Goal: Answer question/provide support

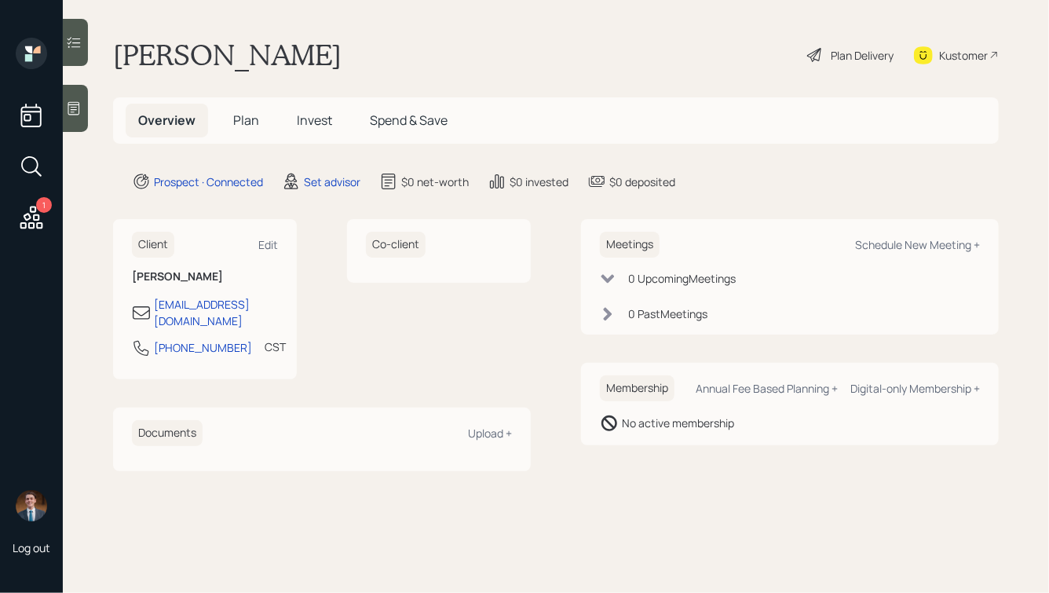
click at [82, 119] on div at bounding box center [75, 108] width 25 height 47
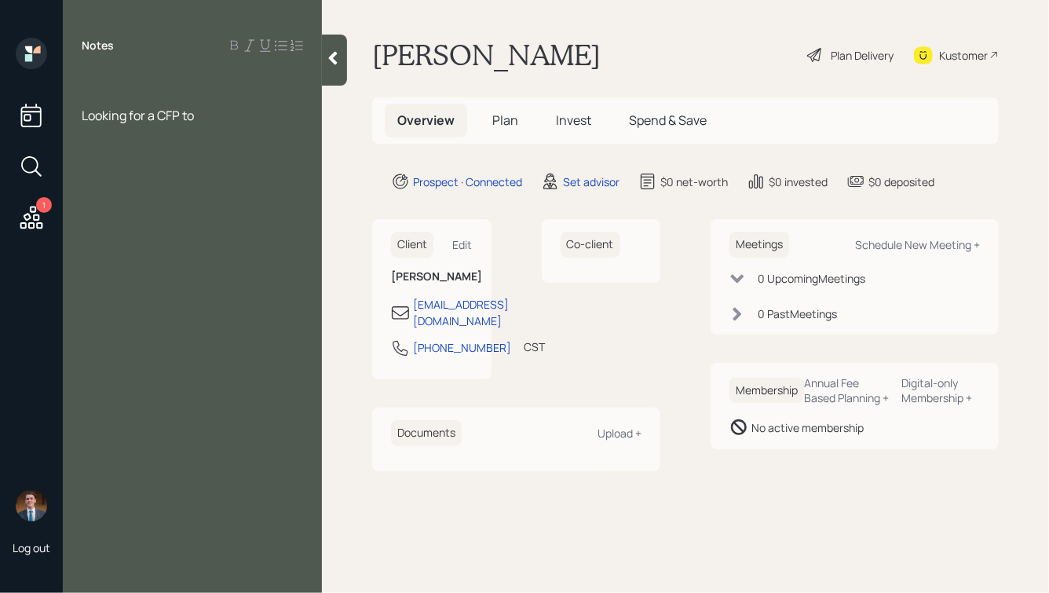
click at [112, 86] on div at bounding box center [192, 80] width 221 height 17
click at [225, 130] on div "Looking for a CFP to" at bounding box center [192, 132] width 221 height 17
click at [191, 112] on div at bounding box center [192, 115] width 221 height 17
click at [281, 132] on div "Looking for a CFP to calculate out" at bounding box center [192, 132] width 221 height 17
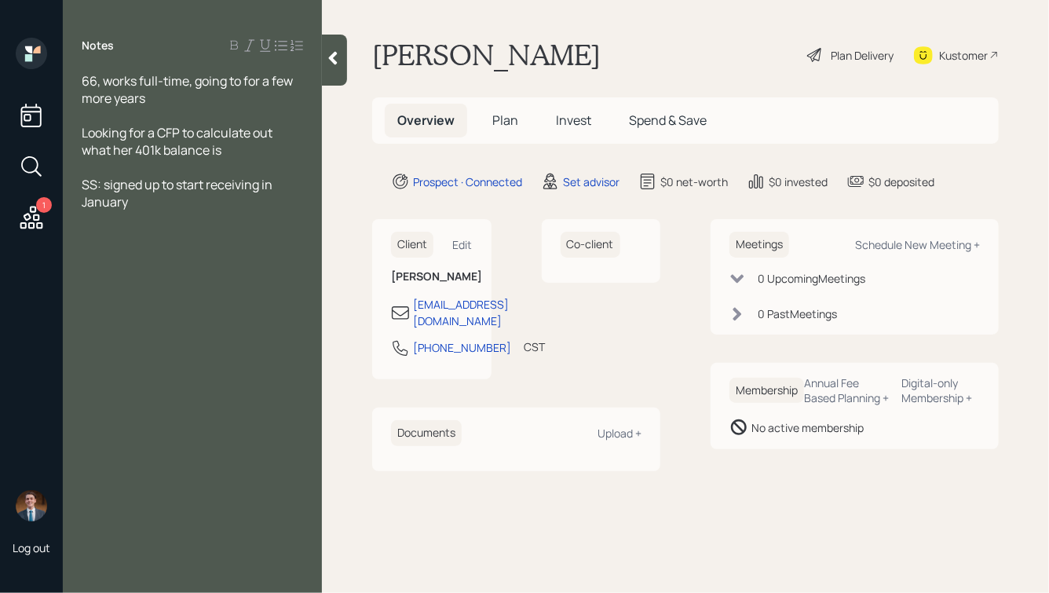
click at [229, 159] on div at bounding box center [192, 167] width 221 height 17
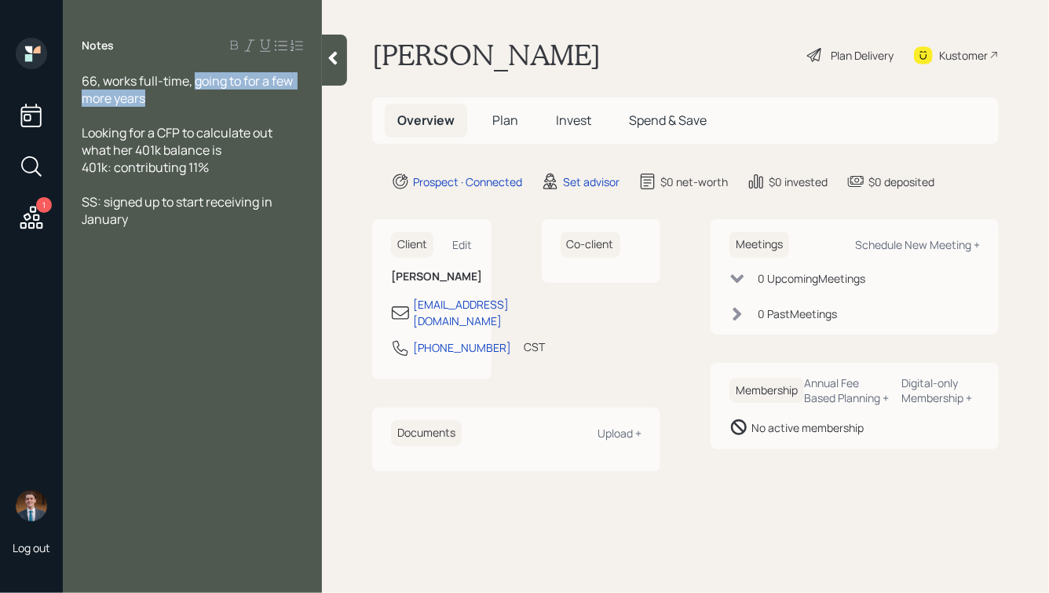
drag, startPoint x: 196, startPoint y: 82, endPoint x: 214, endPoint y: 98, distance: 24.5
click at [214, 98] on div "66, works full-time, going to for a few more years" at bounding box center [192, 89] width 221 height 35
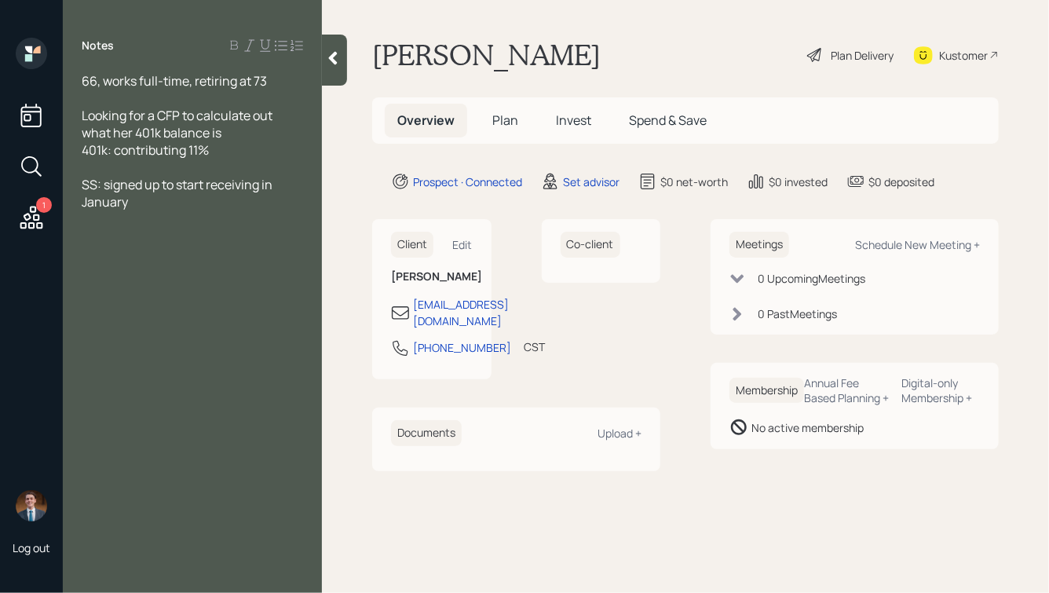
click at [217, 153] on div "401k: contributing 11%" at bounding box center [192, 149] width 221 height 17
click at [115, 149] on span "401k: contributing 11%" at bounding box center [145, 149] width 127 height 17
click at [261, 150] on div "401k: $170k, contributing 11%" at bounding box center [192, 149] width 221 height 17
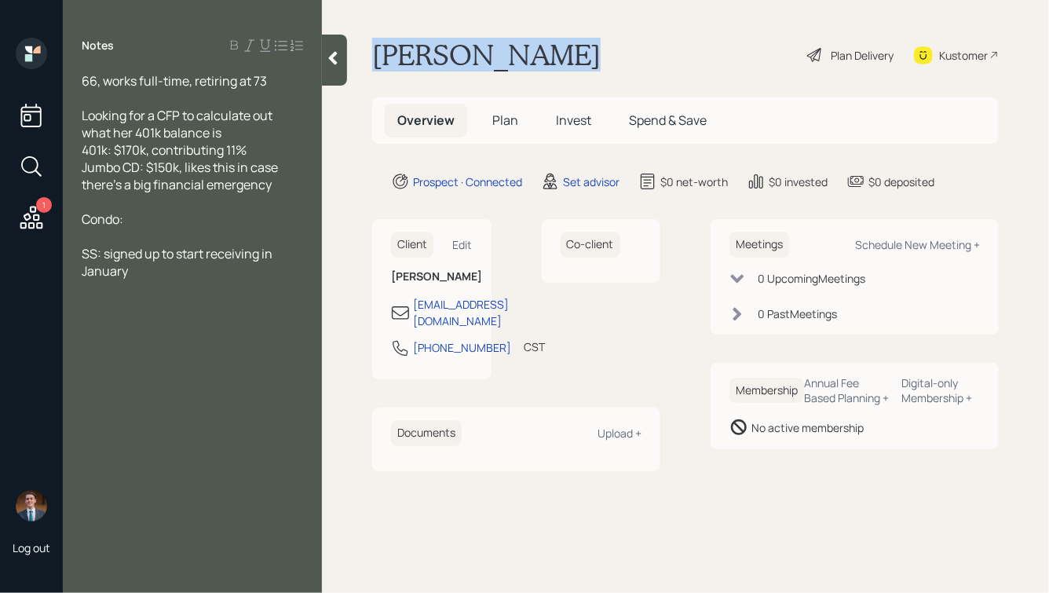
drag, startPoint x: 376, startPoint y: 52, endPoint x: 547, endPoint y: 60, distance: 171.4
click at [547, 60] on div "[PERSON_NAME] Plan Delivery Kustomer" at bounding box center [685, 55] width 627 height 35
drag, startPoint x: 545, startPoint y: 60, endPoint x: 346, endPoint y: 71, distance: 199.8
click at [346, 70] on div "1 Log out Notes 66, works full-time, retiring at 73 Looking for a CFP to calcul…" at bounding box center [524, 296] width 1049 height 593
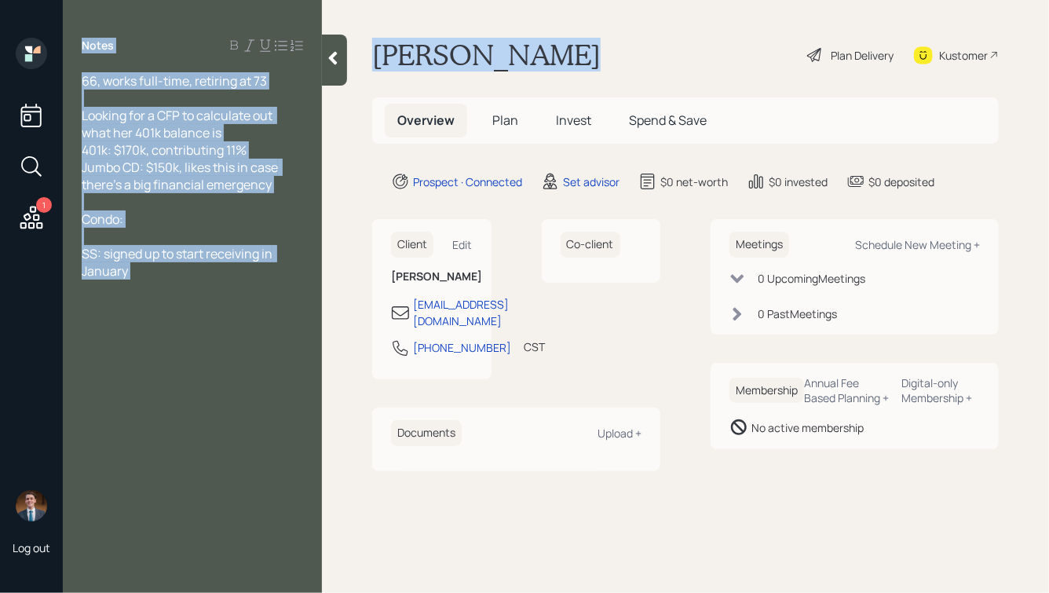
click at [412, 64] on h1 "[PERSON_NAME]" at bounding box center [486, 55] width 229 height 35
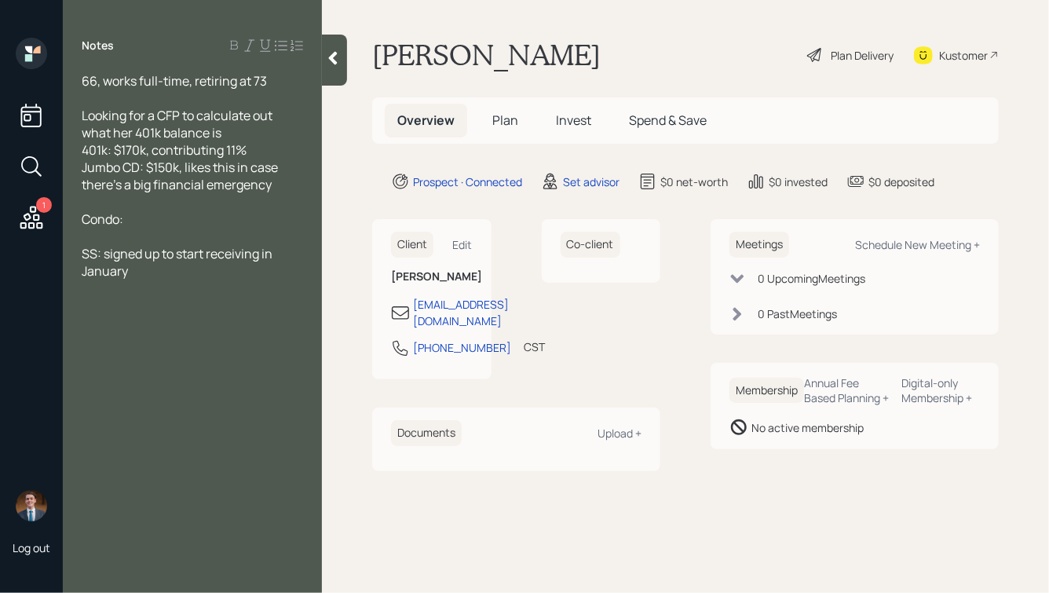
click at [337, 61] on icon at bounding box center [333, 58] width 16 height 16
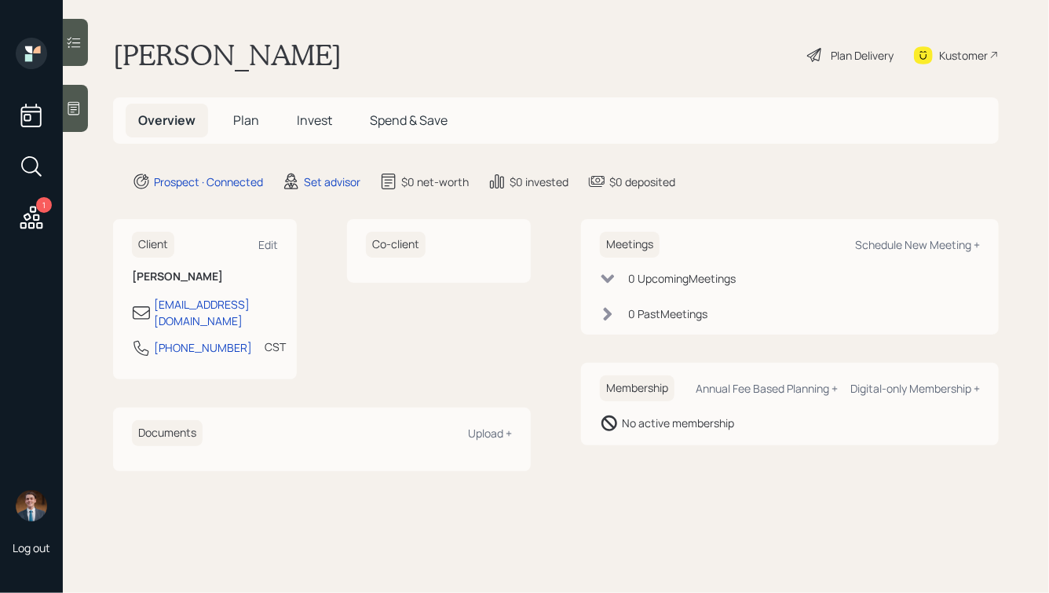
click at [82, 101] on div at bounding box center [75, 108] width 25 height 47
